Goal: Task Accomplishment & Management: Complete application form

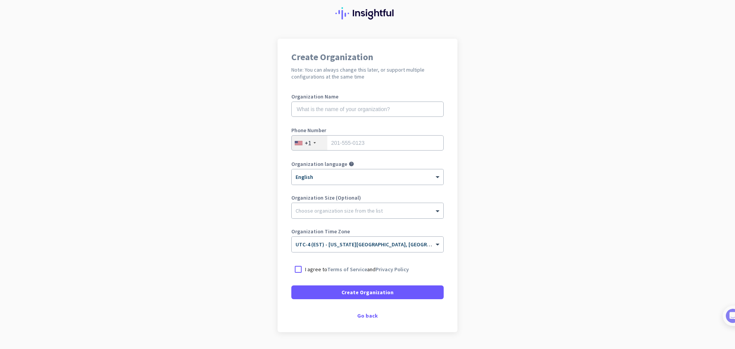
scroll to position [45, 0]
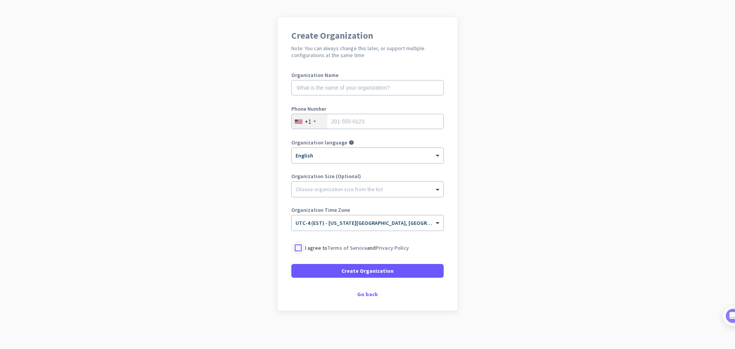
click at [299, 246] on div at bounding box center [299, 248] width 14 height 14
click at [398, 91] on input "text" at bounding box center [368, 87] width 152 height 15
click at [560, 104] on app-onboarding-organization "Create Organization Note: You can always change this later, or support multiple…" at bounding box center [367, 183] width 735 height 332
click at [344, 89] on input "text" at bounding box center [368, 87] width 152 height 15
type input "a"
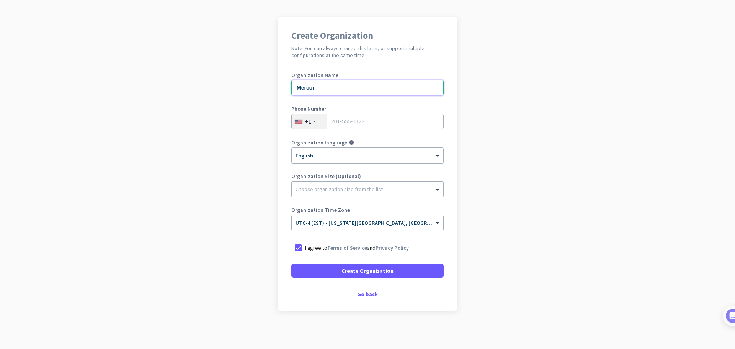
type input "Mercor"
click at [380, 272] on span "Create Organization" at bounding box center [368, 271] width 52 height 8
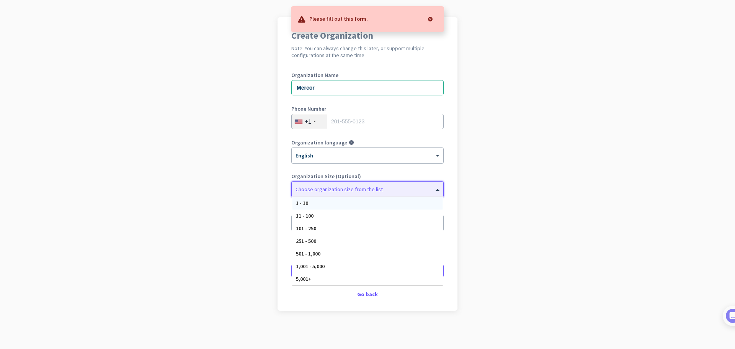
click at [336, 196] on div "Choose organization size from the list" at bounding box center [368, 189] width 152 height 15
click at [335, 192] on div "Choose organization size from the list" at bounding box center [339, 189] width 87 height 7
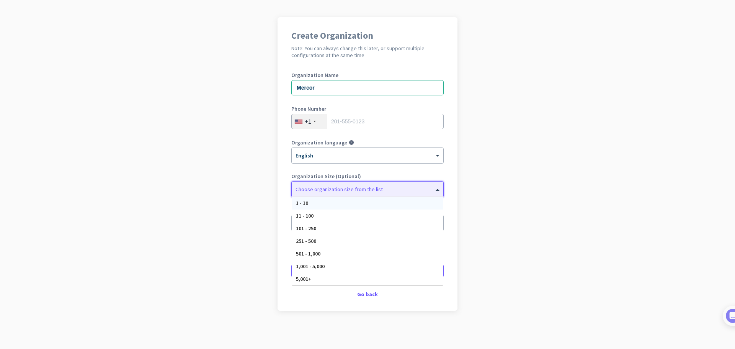
click at [335, 189] on div at bounding box center [368, 187] width 152 height 8
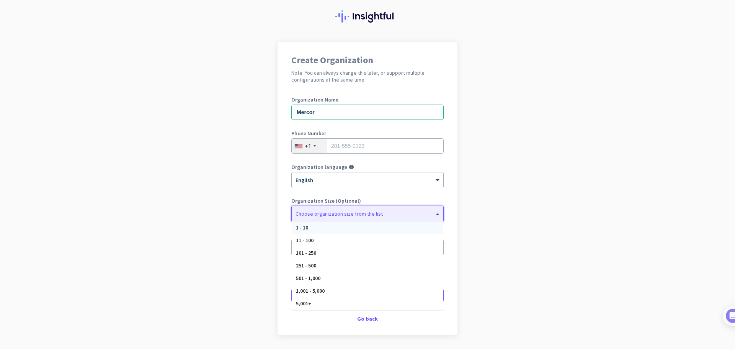
scroll to position [0, 0]
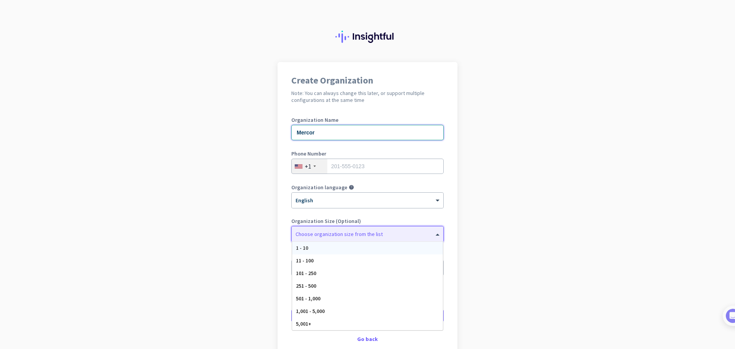
click at [367, 132] on input "Mercor" at bounding box center [368, 132] width 152 height 15
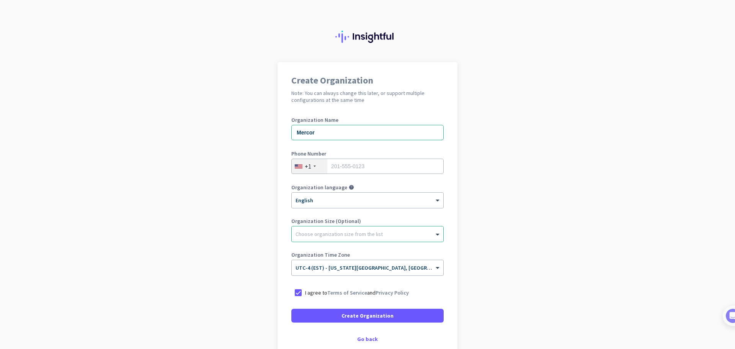
click at [523, 131] on app-onboarding-organization "Create Organization Note: You can always change this later, or support multiple…" at bounding box center [367, 228] width 735 height 332
click at [367, 341] on div "Go back" at bounding box center [368, 338] width 152 height 5
click at [367, 340] on div "Go back" at bounding box center [368, 338] width 152 height 5
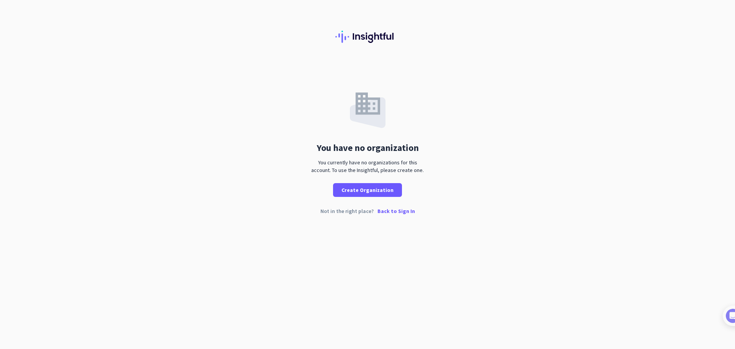
click at [400, 213] on p "Back to Sign In" at bounding box center [397, 210] width 38 height 5
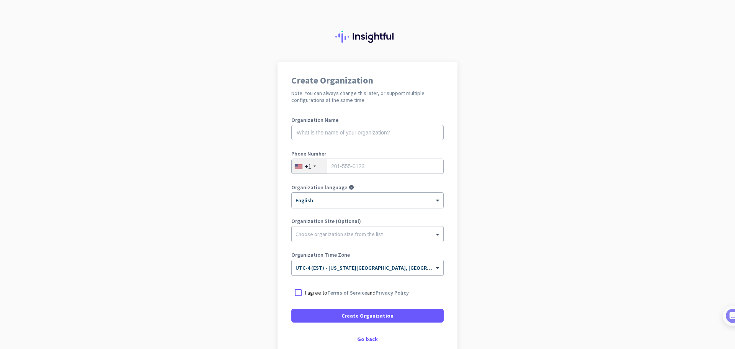
scroll to position [45, 0]
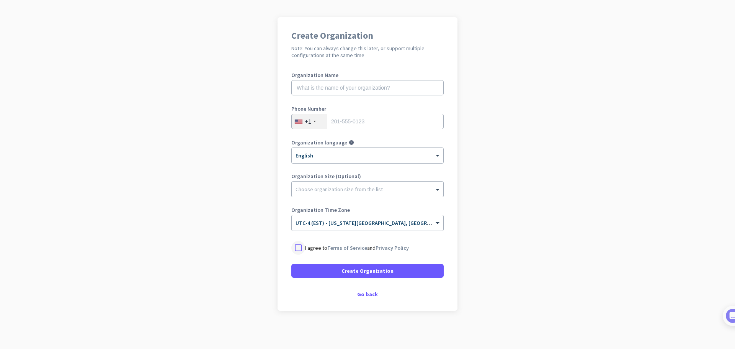
click at [296, 244] on div at bounding box center [299, 248] width 14 height 14
click at [394, 271] on span at bounding box center [368, 271] width 152 height 18
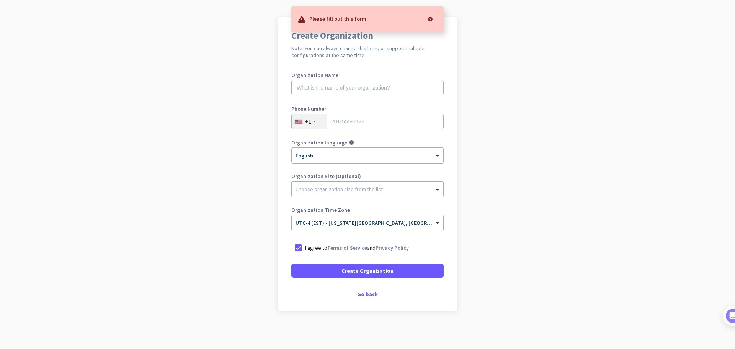
click at [387, 60] on div "Create Organization Note: You can always change this later, or support multiple…" at bounding box center [368, 163] width 180 height 293
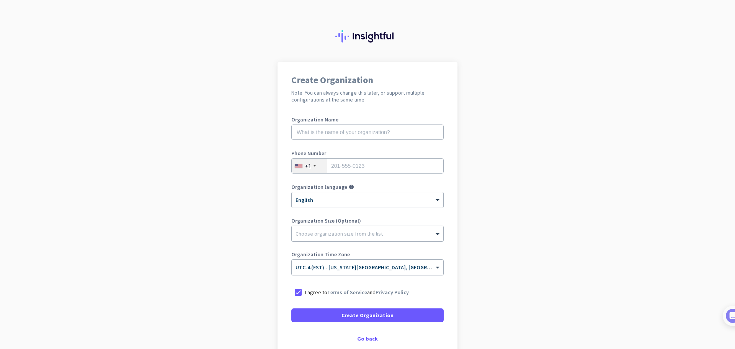
scroll to position [0, 0]
click at [362, 133] on input "text" at bounding box center [368, 132] width 152 height 15
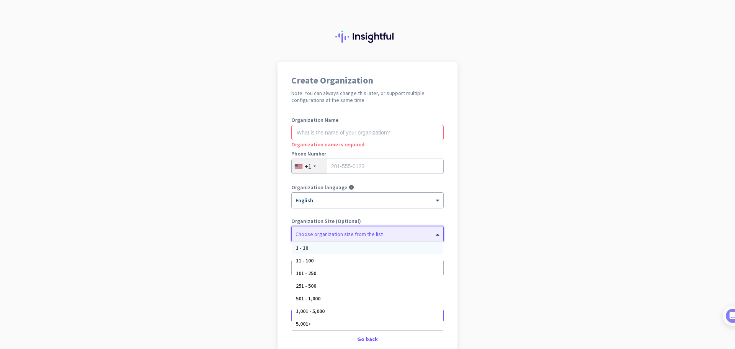
click at [436, 235] on span at bounding box center [439, 234] width 10 height 8
click at [437, 221] on label "Organization Size (Optional)" at bounding box center [368, 220] width 152 height 5
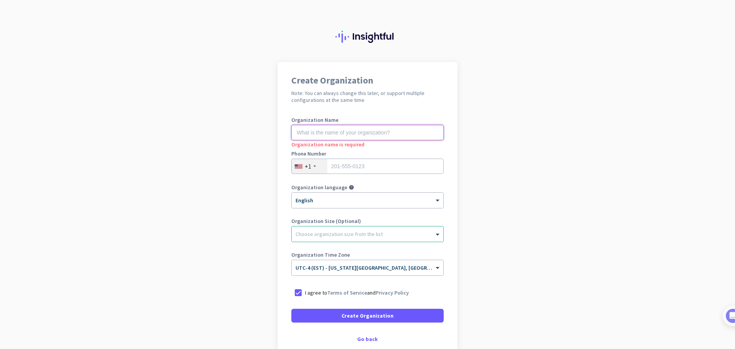
click at [306, 133] on input "text" at bounding box center [368, 132] width 152 height 15
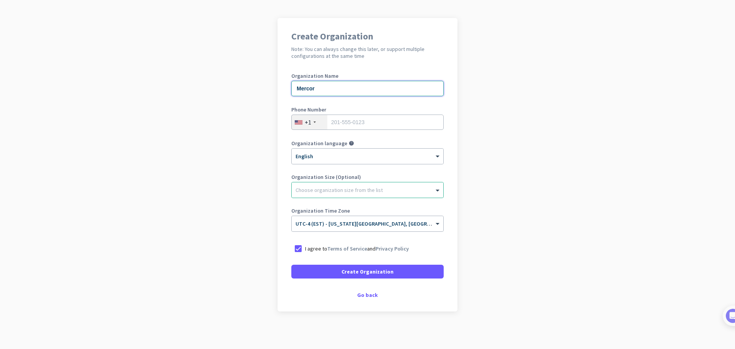
scroll to position [45, 0]
type input "Mercor"
click at [377, 272] on span "Create Organization" at bounding box center [368, 271] width 52 height 8
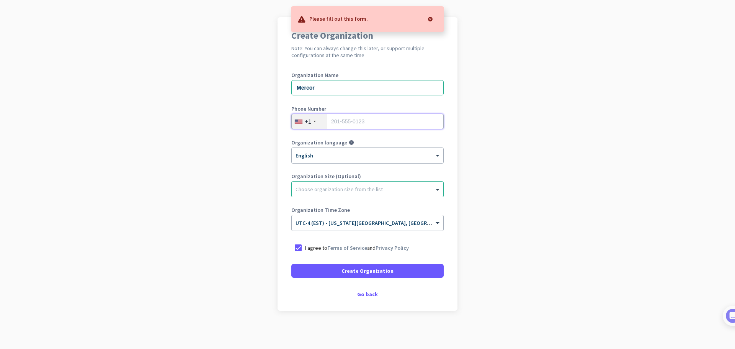
click at [360, 121] on input "tel" at bounding box center [368, 121] width 152 height 15
type input "9545471339"
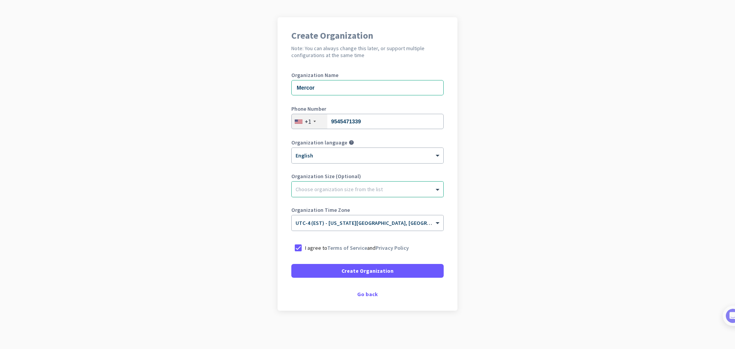
click at [430, 192] on div "Choose organization size from the list" at bounding box center [363, 189] width 142 height 7
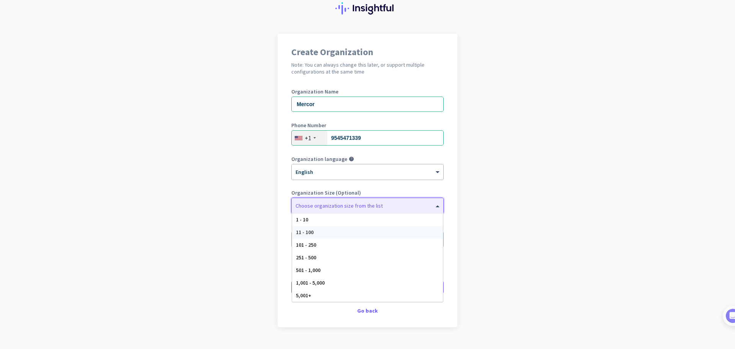
scroll to position [38, 0]
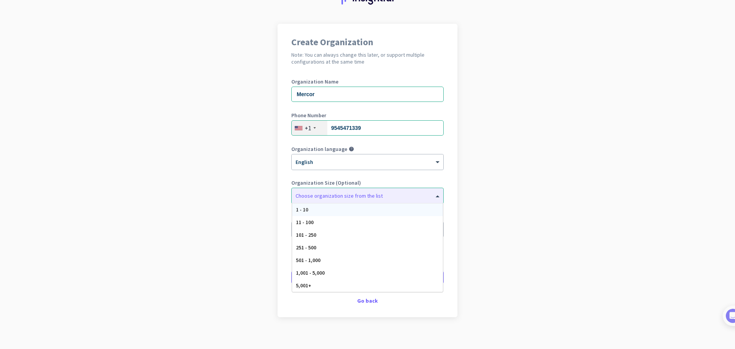
click at [441, 174] on div "Organization language help × English" at bounding box center [368, 161] width 152 height 31
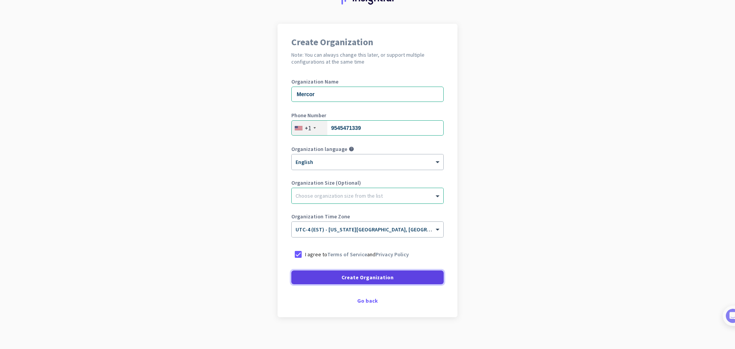
click at [383, 278] on span "Create Organization" at bounding box center [368, 278] width 52 height 8
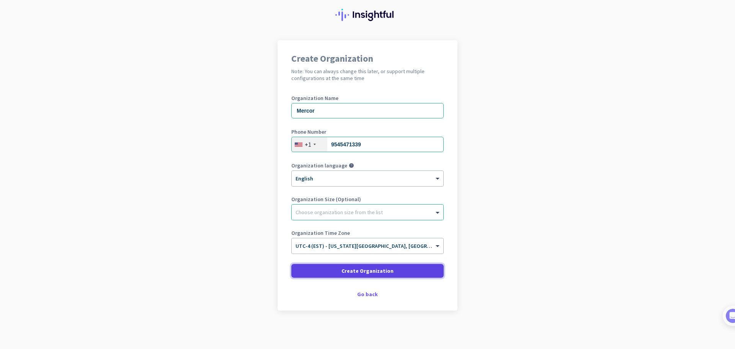
click at [382, 275] on span at bounding box center [368, 271] width 152 height 18
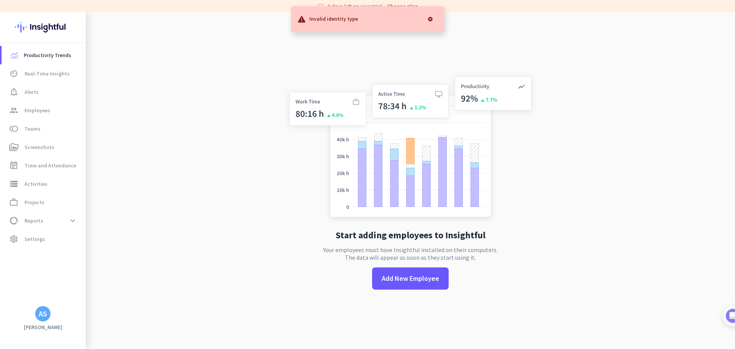
click at [280, 287] on app-no-employees "Start adding employees to Insightful Your employees must have Insightful instal…" at bounding box center [411, 186] width 650 height 349
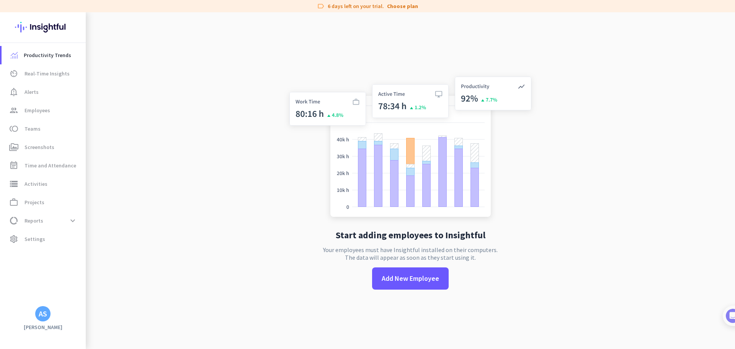
click at [172, 252] on app-no-employees "Start adding employees to Insightful Your employees must have Insightful instal…" at bounding box center [411, 186] width 650 height 349
click at [347, 298] on div "Start adding employees to Insightful Your employees must have Insightful instal…" at bounding box center [411, 186] width 254 height 349
click at [50, 111] on span "group Employees" at bounding box center [44, 110] width 72 height 9
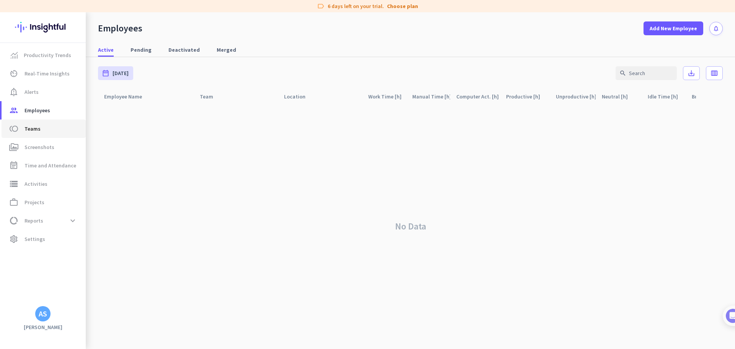
click at [42, 127] on span "toll Teams" at bounding box center [44, 128] width 72 height 9
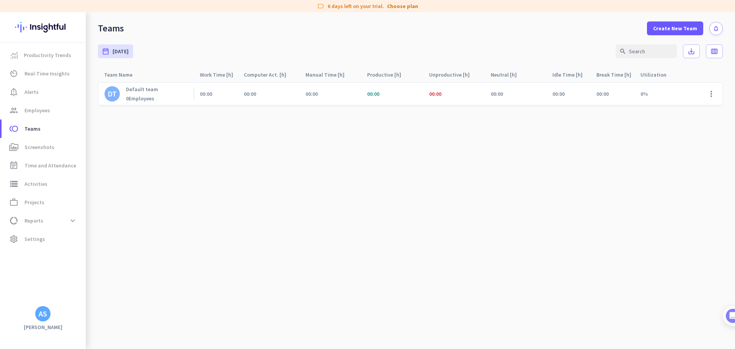
click at [293, 221] on cdk-virtual-scroll-viewport "DT Default team 0 Employees 00:00 00:00 00:00 00:00 00:00 00:00 00:00 00:00 0% …" at bounding box center [410, 215] width 625 height 267
click at [613, 189] on cdk-virtual-scroll-viewport "DT Default team 0 Employees 00:00 00:00 00:00 00:00 00:00 00:00 00:00 00:00 0% …" at bounding box center [410, 215] width 625 height 267
click at [31, 92] on span "Alerts" at bounding box center [32, 91] width 14 height 9
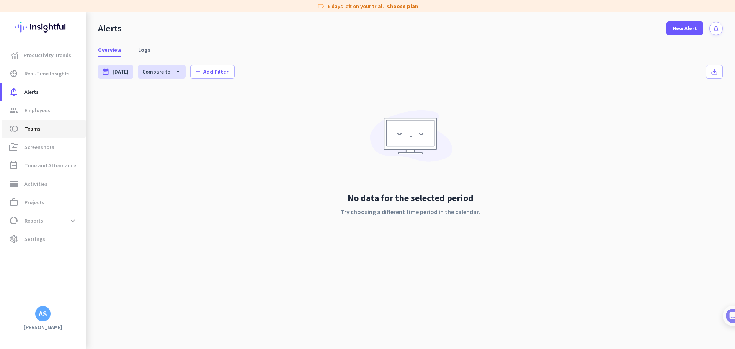
click at [36, 128] on span "Teams" at bounding box center [33, 128] width 16 height 9
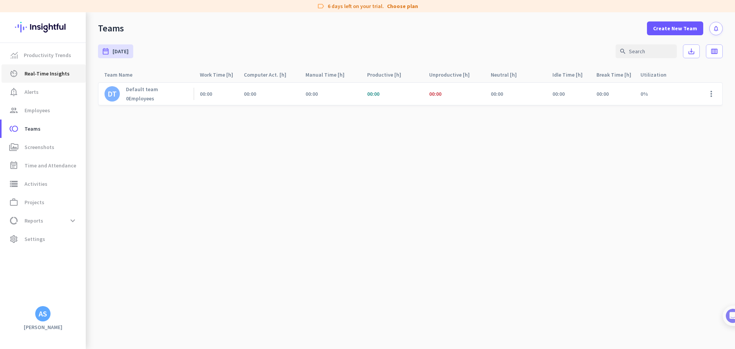
click at [51, 75] on span "Real-Time Insights" at bounding box center [47, 73] width 45 height 9
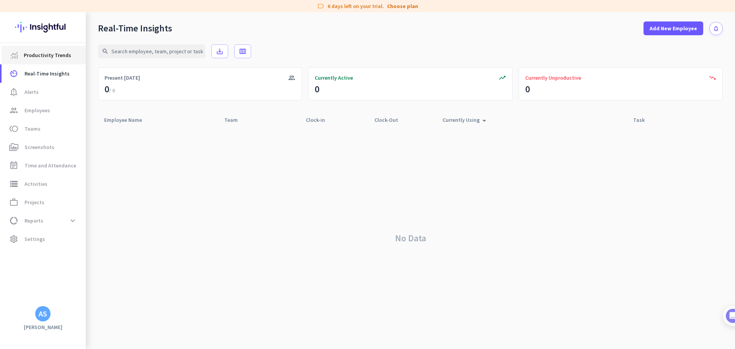
click at [44, 59] on span "Productivity Trends" at bounding box center [48, 55] width 48 height 9
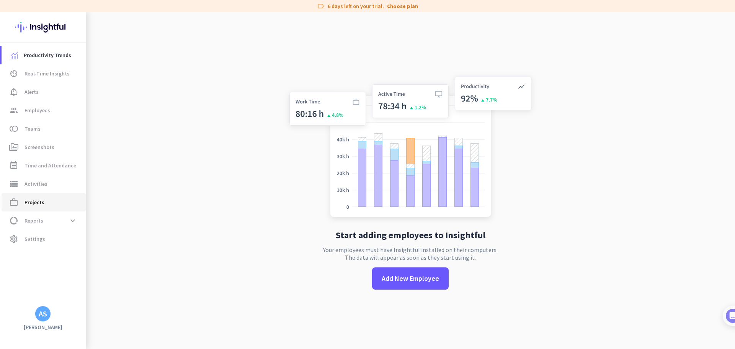
click at [33, 201] on span "Projects" at bounding box center [35, 202] width 20 height 9
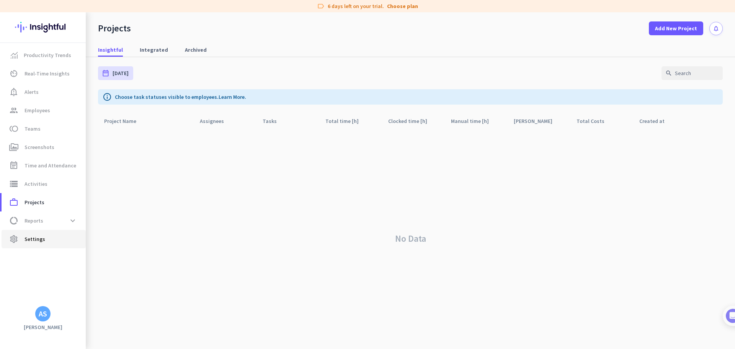
click at [36, 239] on span "Settings" at bounding box center [35, 238] width 21 height 9
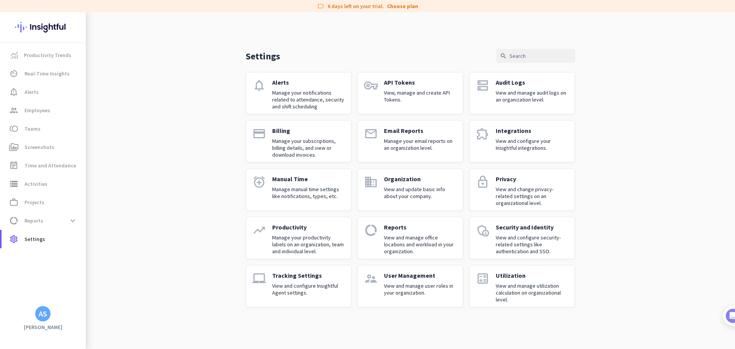
click at [45, 315] on div "AS" at bounding box center [43, 314] width 8 height 8
click at [231, 93] on div at bounding box center [367, 174] width 735 height 349
click at [46, 204] on span "work_outline Projects" at bounding box center [44, 202] width 72 height 9
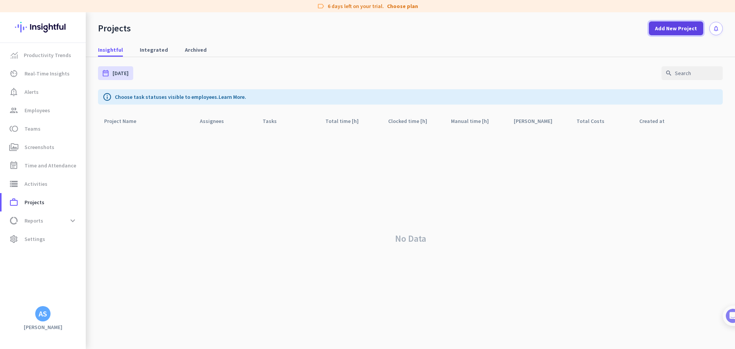
click at [675, 29] on span "Add New Project" at bounding box center [676, 29] width 42 height 8
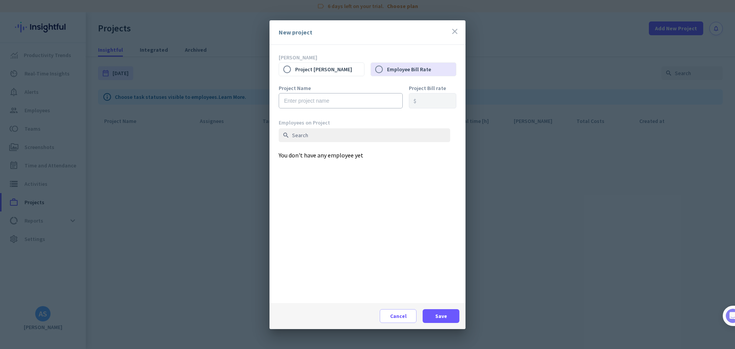
click at [519, 198] on div at bounding box center [367, 174] width 735 height 349
